Goal: Task Accomplishment & Management: Complete application form

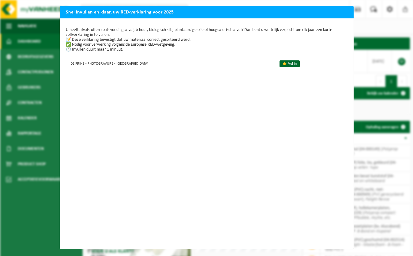
click at [97, 119] on div "U heeft afvalstoffen zoals voedingsafval, b-hout, biologisch slib, plantaardige…" at bounding box center [207, 133] width 294 height 230
click at [279, 61] on link "👉 Vul in" at bounding box center [289, 63] width 20 height 7
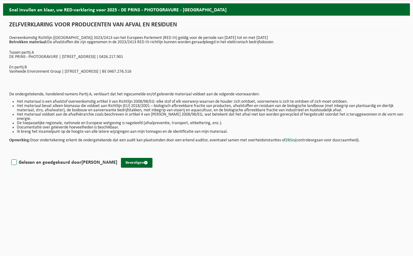
drag, startPoint x: 15, startPoint y: 162, endPoint x: 11, endPoint y: 166, distance: 6.3
click at [15, 162] on label "Gelezen en goedgekeurd door [PERSON_NAME]" at bounding box center [63, 162] width 107 height 9
click at [117, 155] on input "Gelezen en goedgekeurd door [PERSON_NAME]" at bounding box center [117, 154] width 0 height 0
checkbox input "true"
click at [128, 163] on button "Bevestigen" at bounding box center [137, 163] width 32 height 10
